Goal: Information Seeking & Learning: Compare options

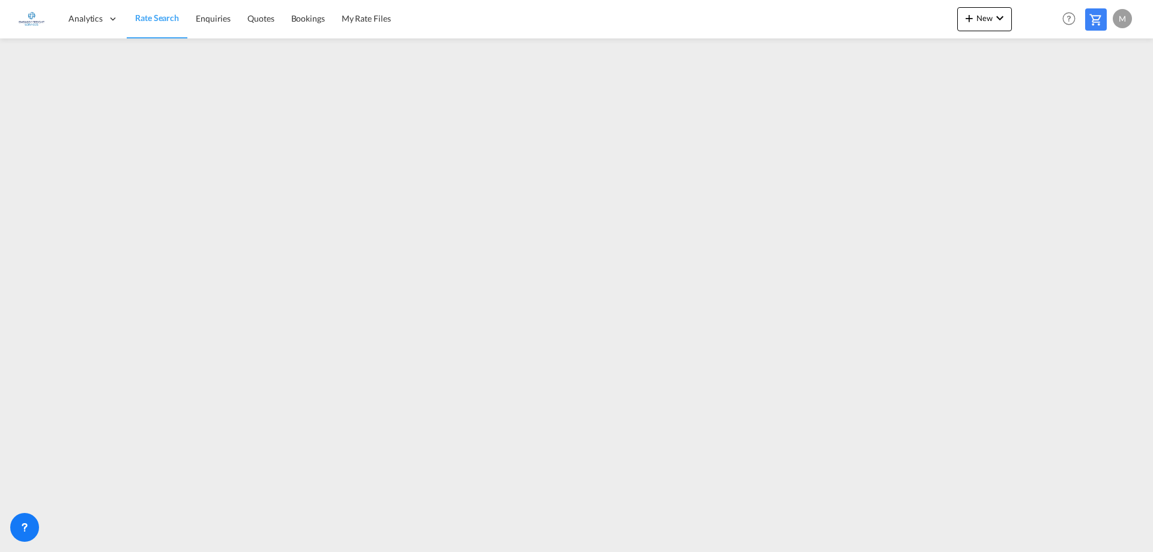
drag, startPoint x: 171, startPoint y: 17, endPoint x: 178, endPoint y: 23, distance: 9.4
click at [171, 17] on span "Rate Search" at bounding box center [157, 18] width 44 height 10
drag, startPoint x: 147, startPoint y: 22, endPoint x: 172, endPoint y: 36, distance: 28.8
click at [147, 22] on span "Rate Search" at bounding box center [157, 18] width 44 height 10
click at [153, 20] on span "Rate Search" at bounding box center [157, 18] width 44 height 10
